Goal: Task Accomplishment & Management: Use online tool/utility

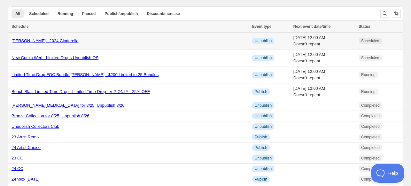
click at [49, 39] on link "[PERSON_NAME] - 2024 Cinderella" at bounding box center [45, 40] width 67 height 5
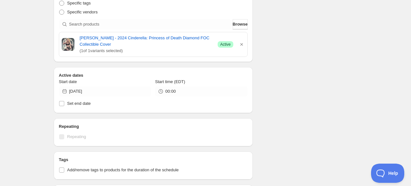
scroll to position [96, 0]
